Goal: Check status: Check status

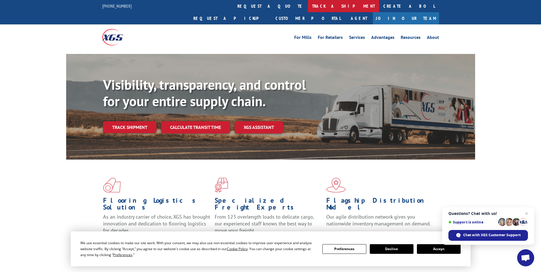
click at [308, 5] on link "track a shipment" at bounding box center [343, 6] width 71 height 12
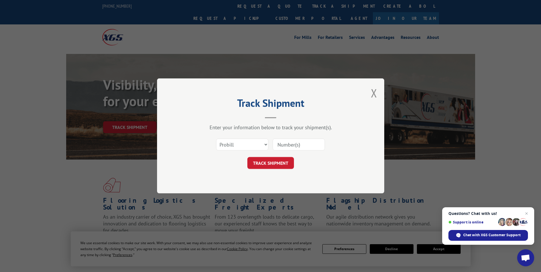
click at [286, 149] on input at bounding box center [299, 145] width 52 height 12
paste input "PRO #: 17559783."
drag, startPoint x: 294, startPoint y: 144, endPoint x: 262, endPoint y: 141, distance: 32.6
click at [271, 144] on div "Select category... Probill BOL PO PRO #: 17559783." at bounding box center [271, 145] width 170 height 19
type input "17559783."
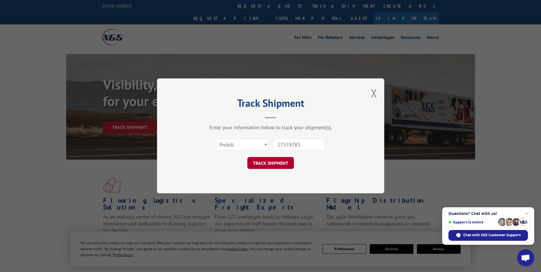
click at [287, 158] on button "TRACK SHIPMENT" at bounding box center [271, 163] width 47 height 12
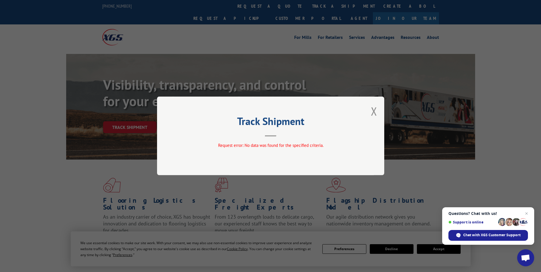
click at [370, 110] on div "Track Shipment Request error: No data was found for the specified criteria." at bounding box center [270, 136] width 227 height 79
click at [375, 108] on button "Close modal" at bounding box center [374, 111] width 6 height 15
